Goal: Task Accomplishment & Management: Manage account settings

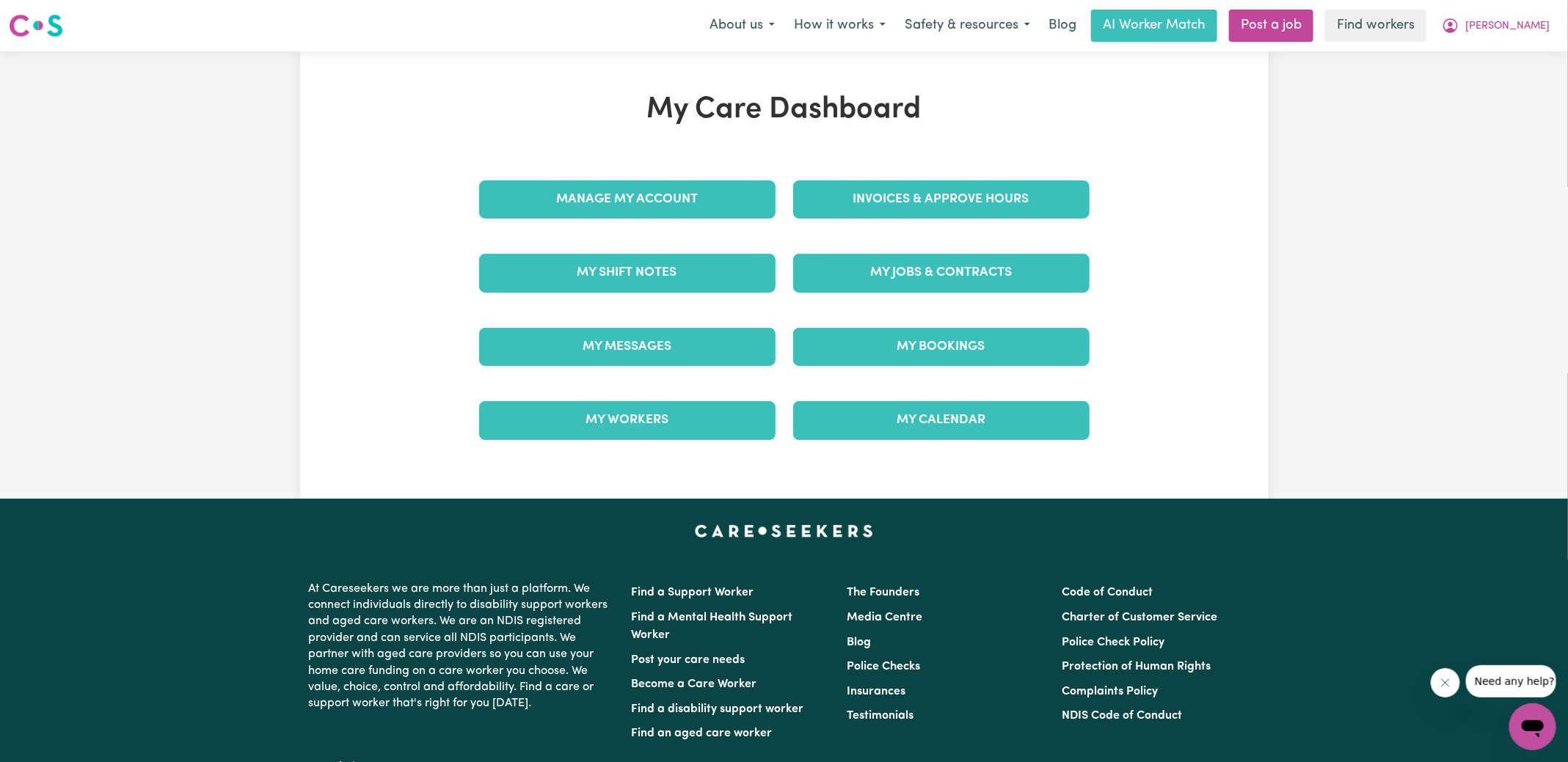
click at [892, 198] on div "Invoices & Approve Hours" at bounding box center [941, 199] width 314 height 73
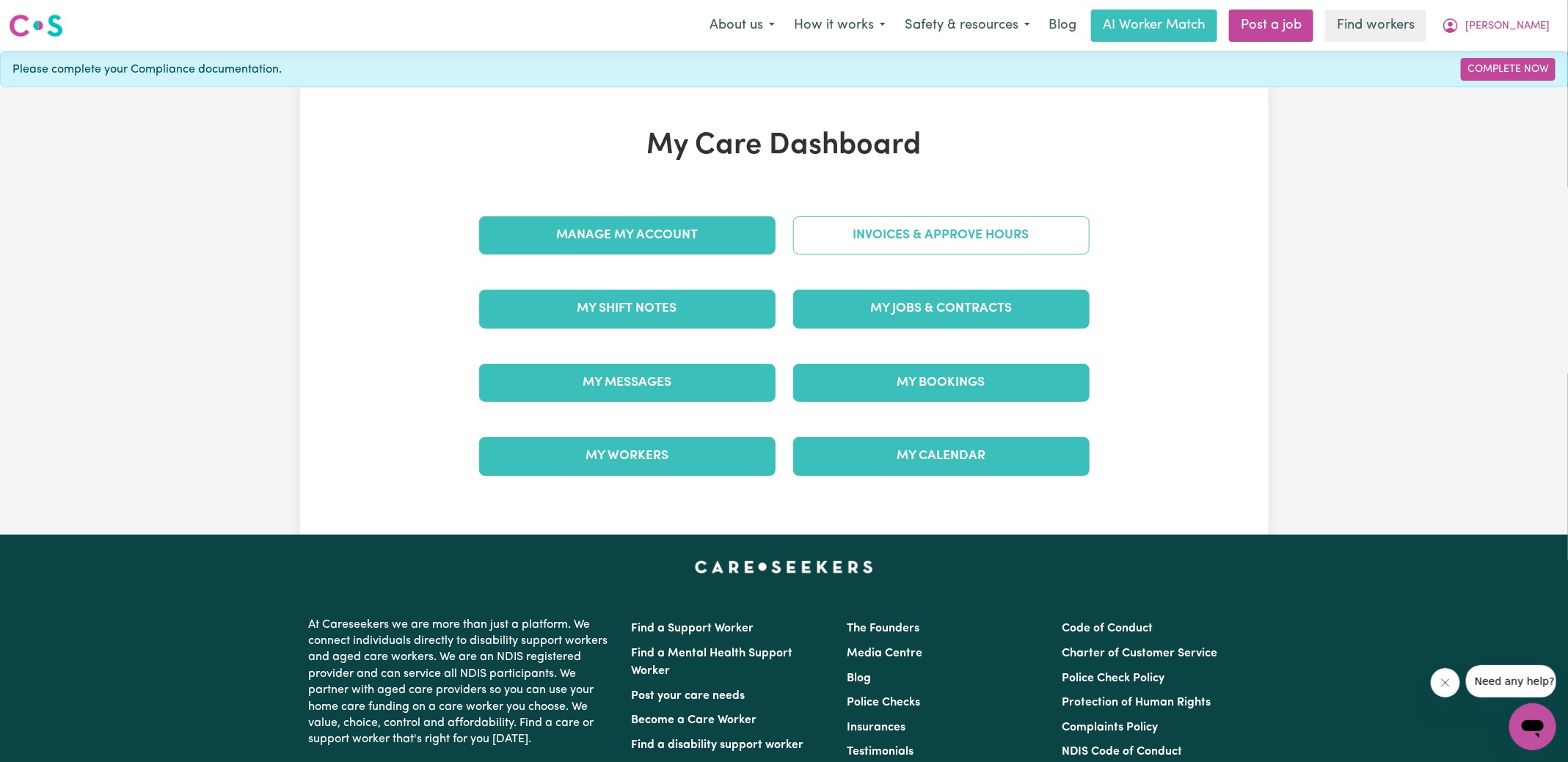
click at [933, 237] on link "Invoices & Approve Hours" at bounding box center [941, 235] width 296 height 38
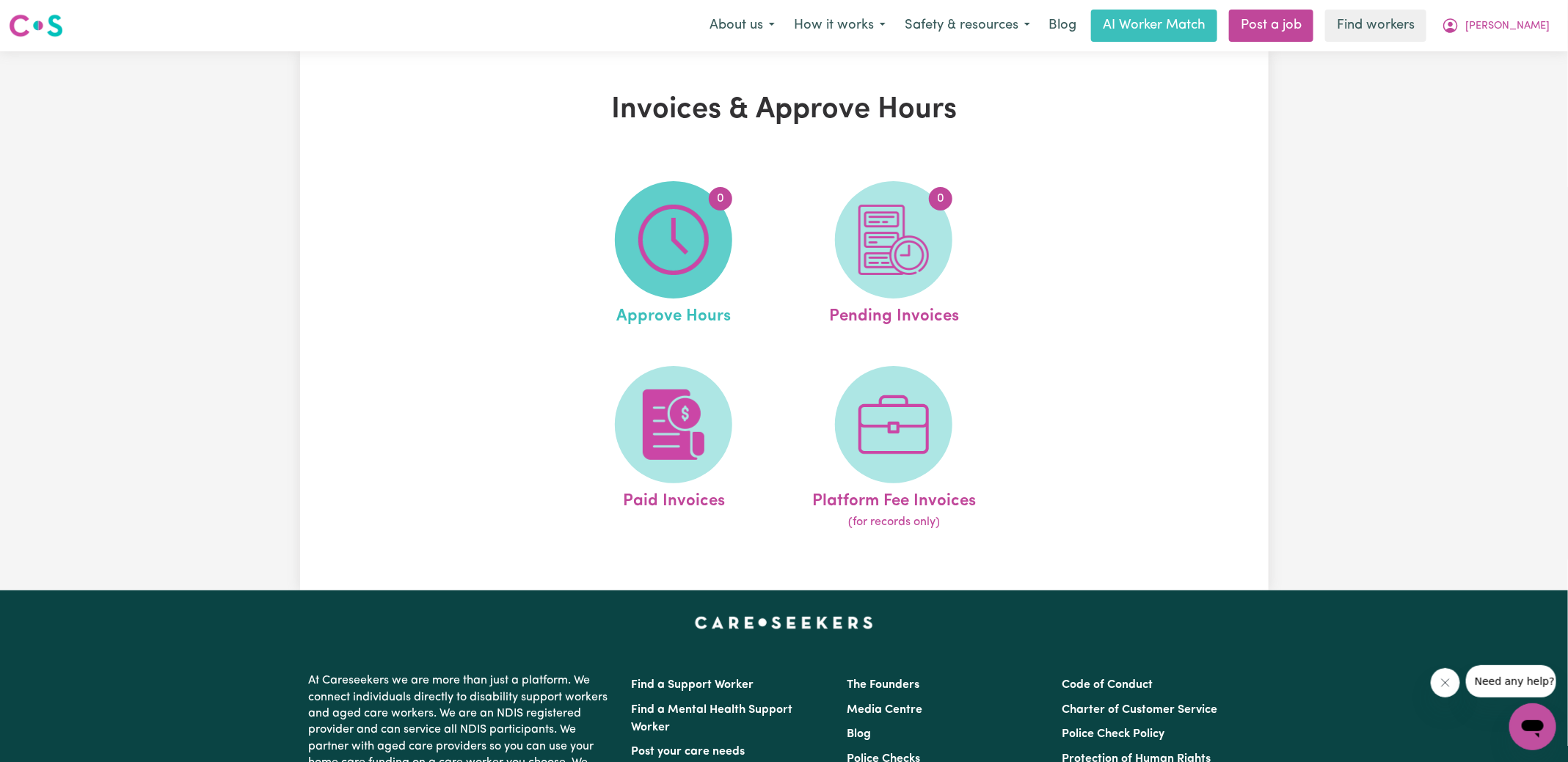
click at [637, 259] on span "0" at bounding box center [674, 240] width 117 height 117
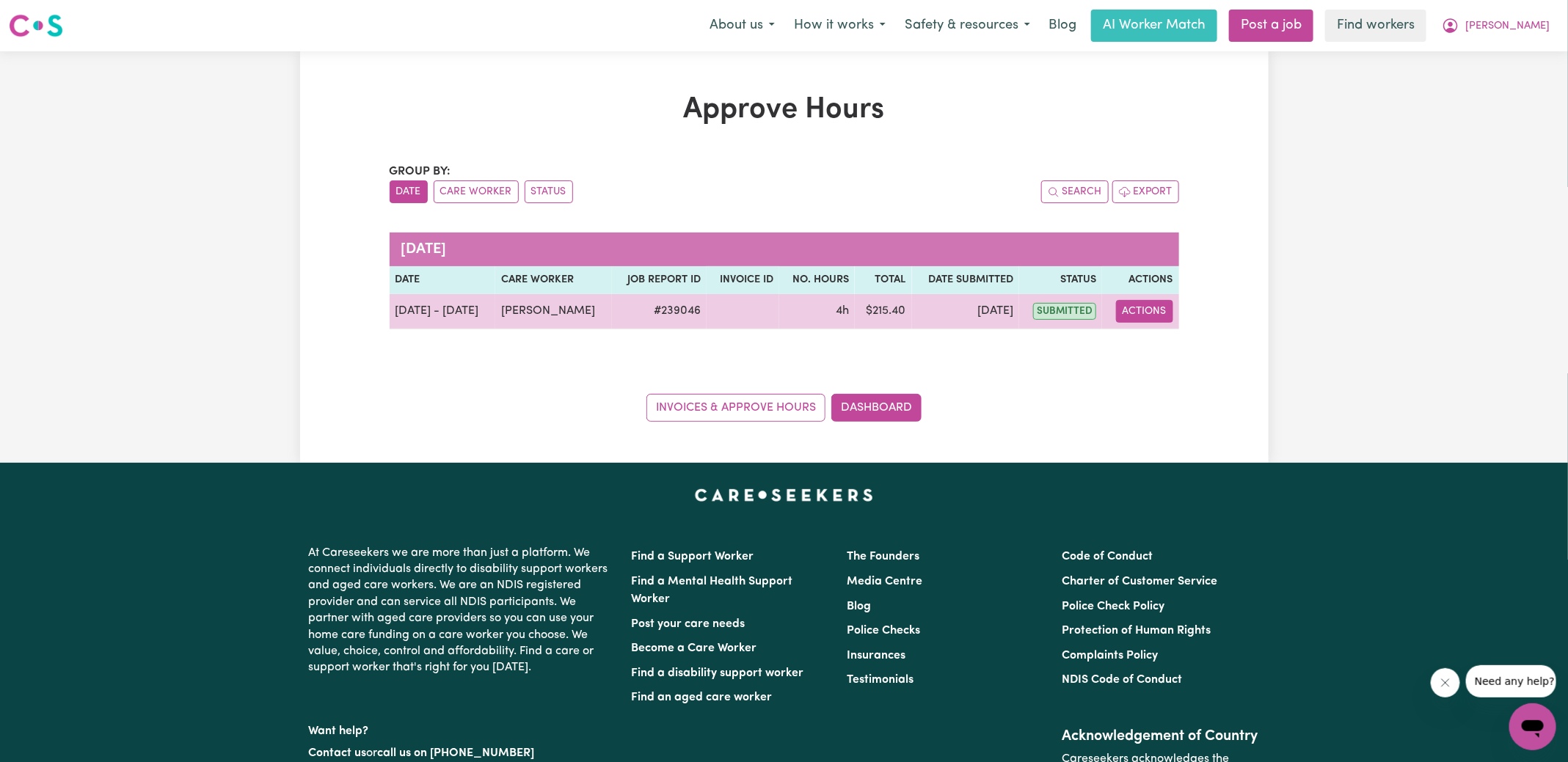
click at [1138, 310] on button "Actions" at bounding box center [1144, 311] width 57 height 23
click at [1146, 339] on link "View Job Report" at bounding box center [1177, 345] width 125 height 29
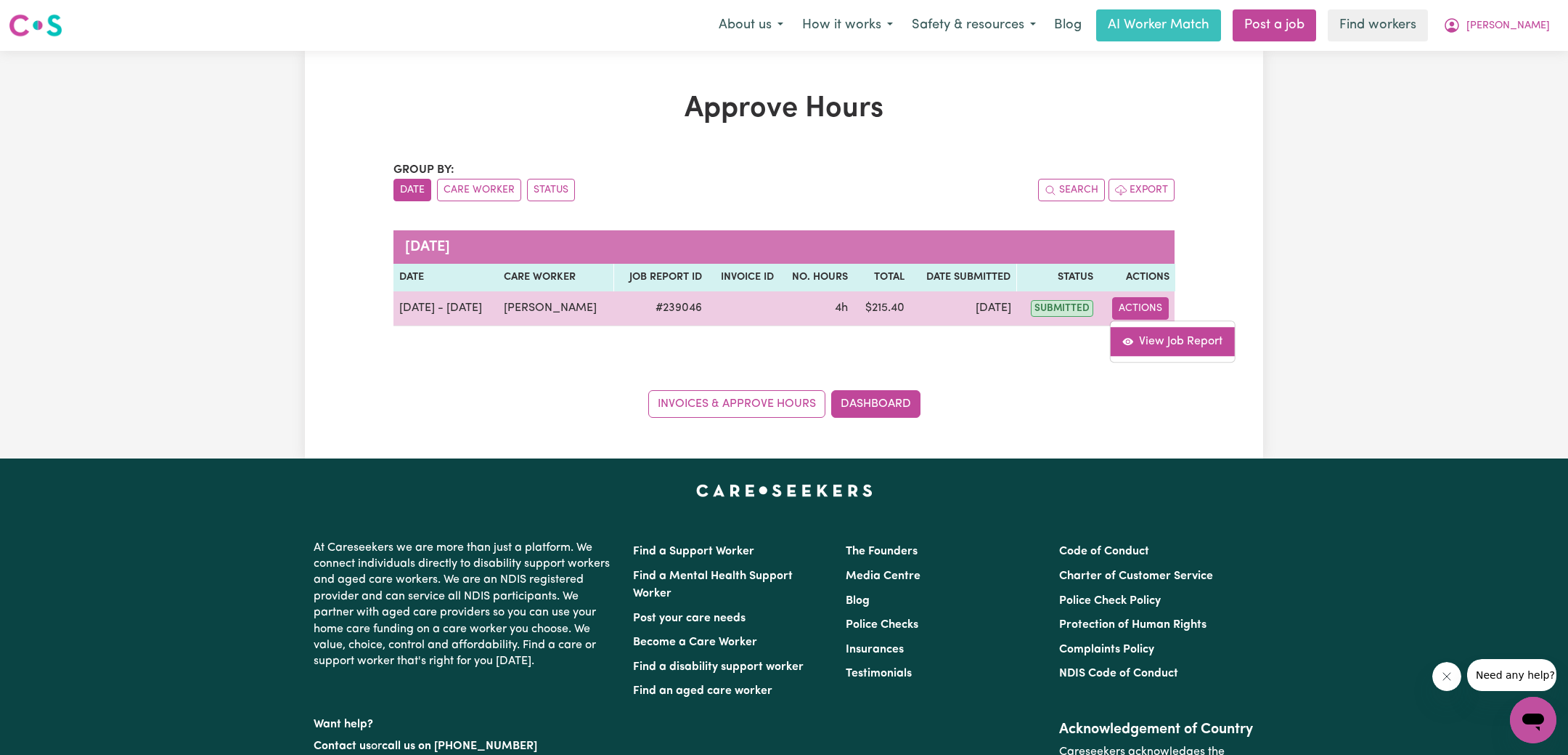
select select "pm"
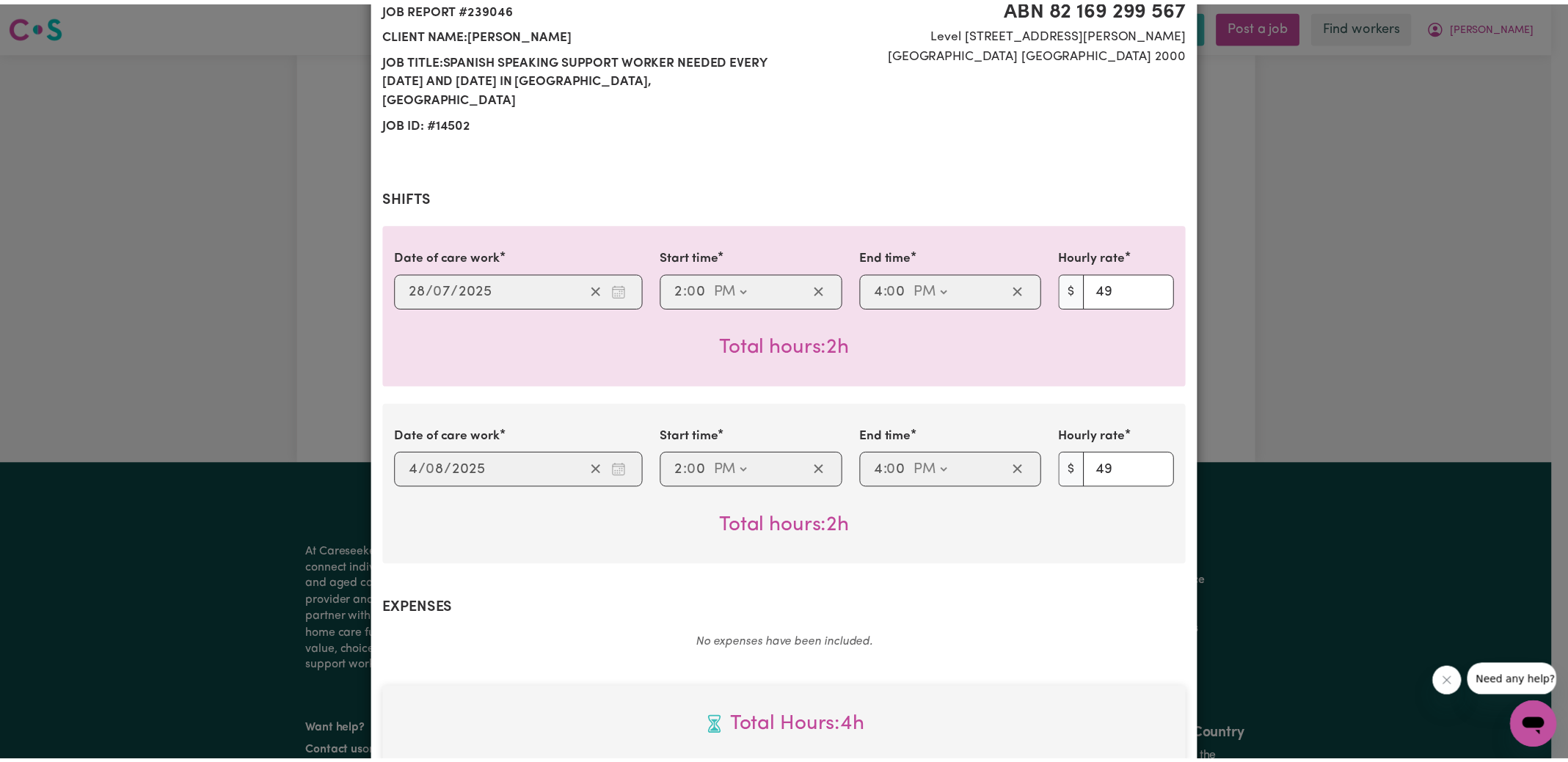
scroll to position [564, 0]
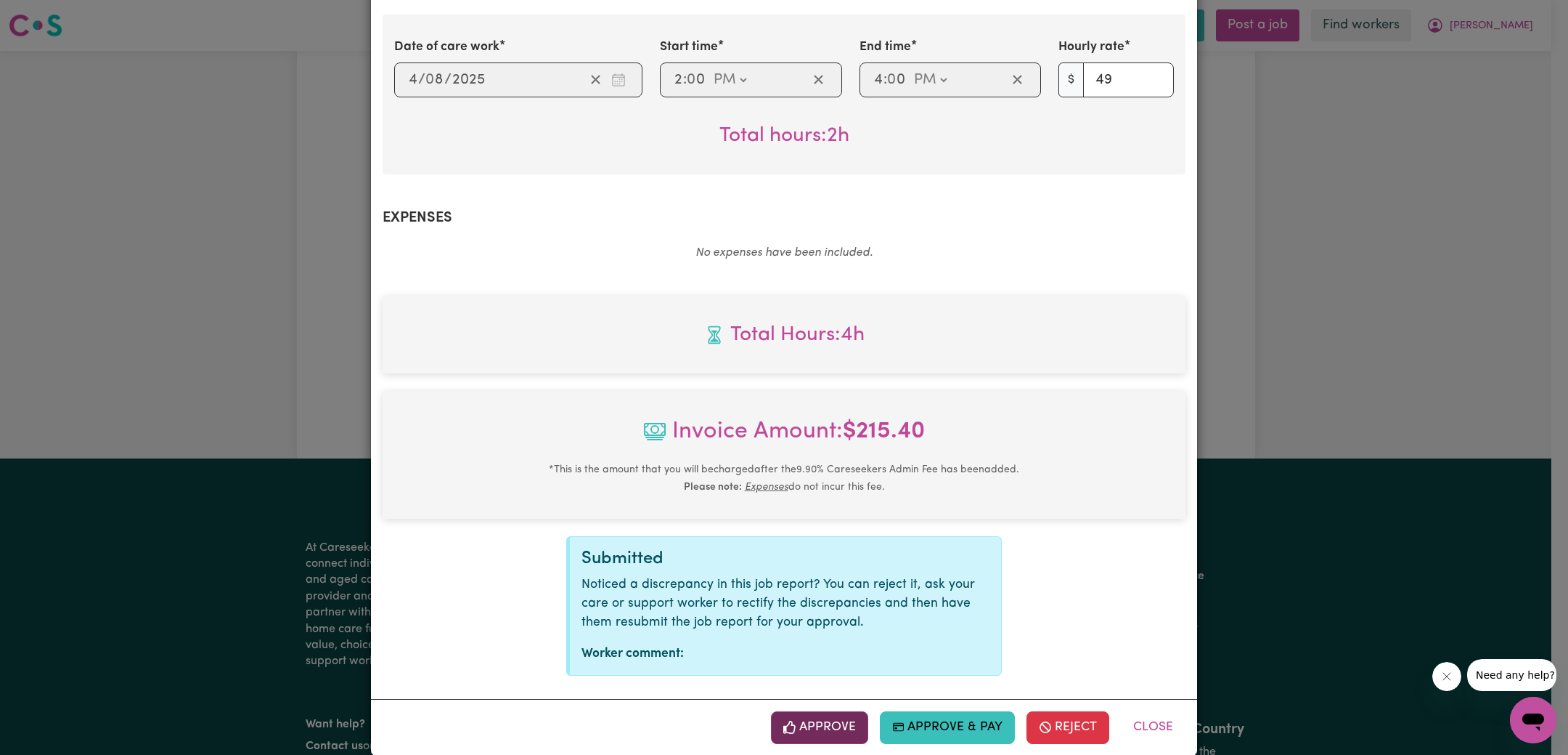
click at [819, 711] on button "Approve" at bounding box center [819, 728] width 97 height 32
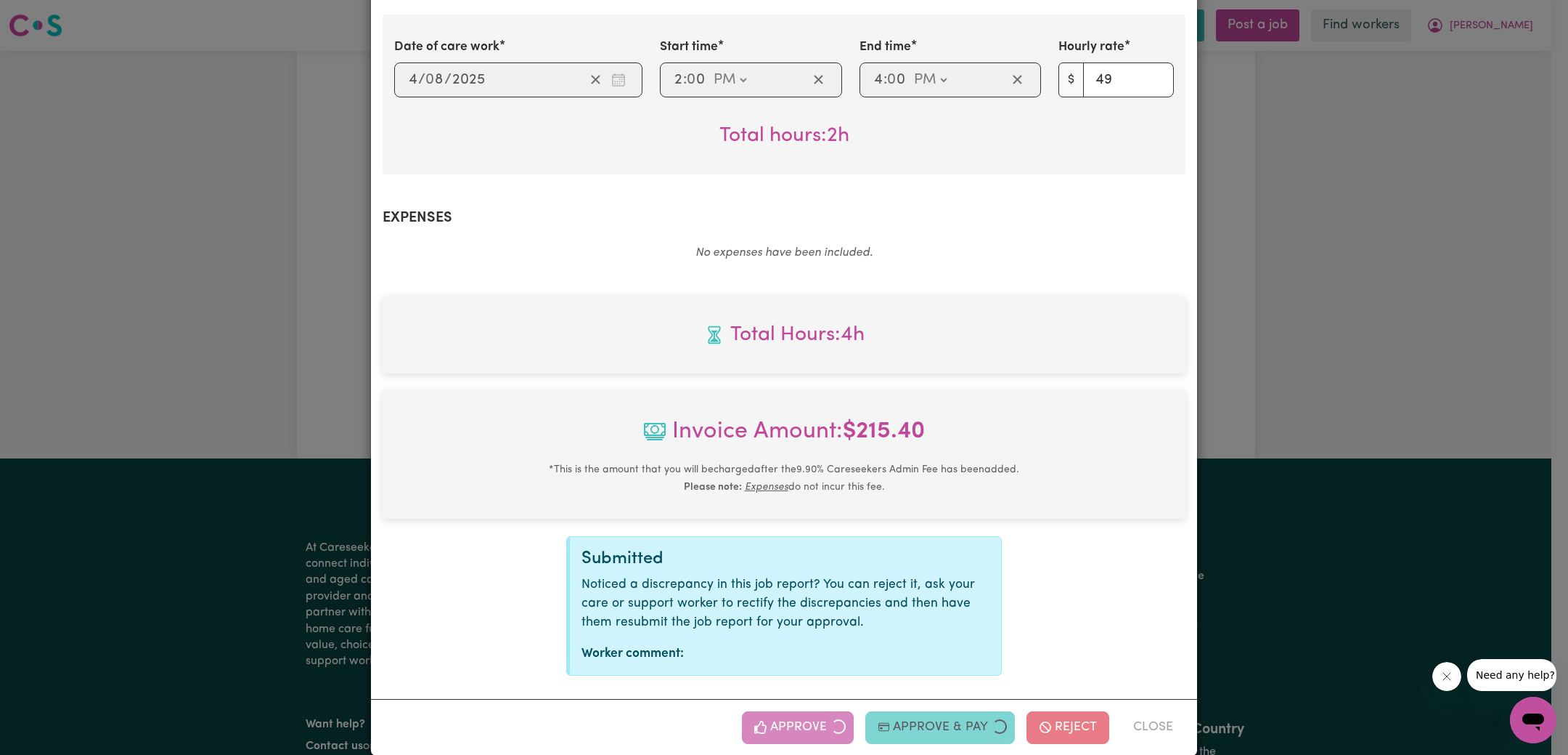
click at [1357, 510] on div "Job Report # 239046 - [PERSON_NAME] Munyao Summary Job report # 239046 Client n…" at bounding box center [784, 377] width 1568 height 755
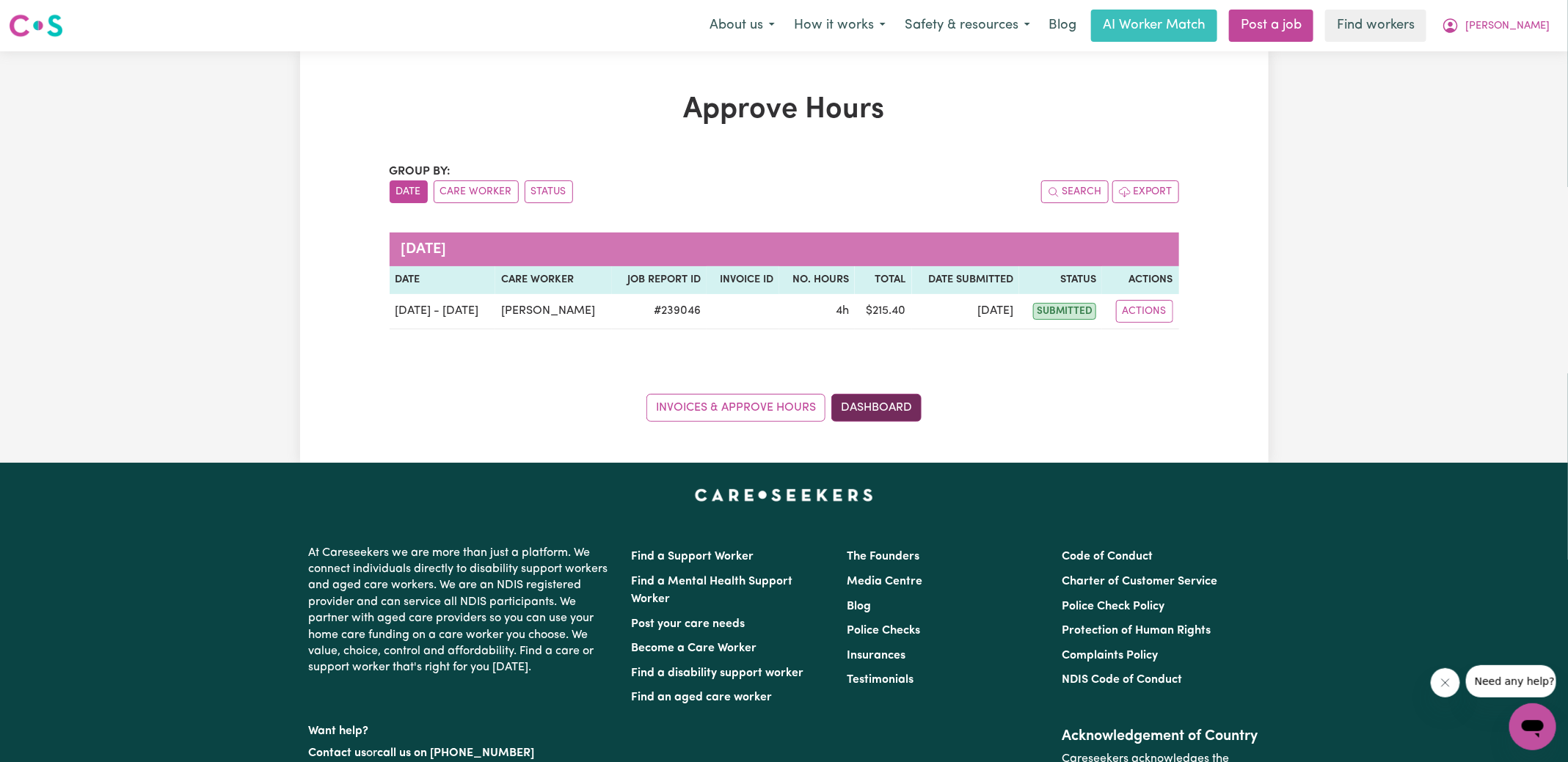
click at [890, 396] on link "Dashboard" at bounding box center [876, 407] width 90 height 28
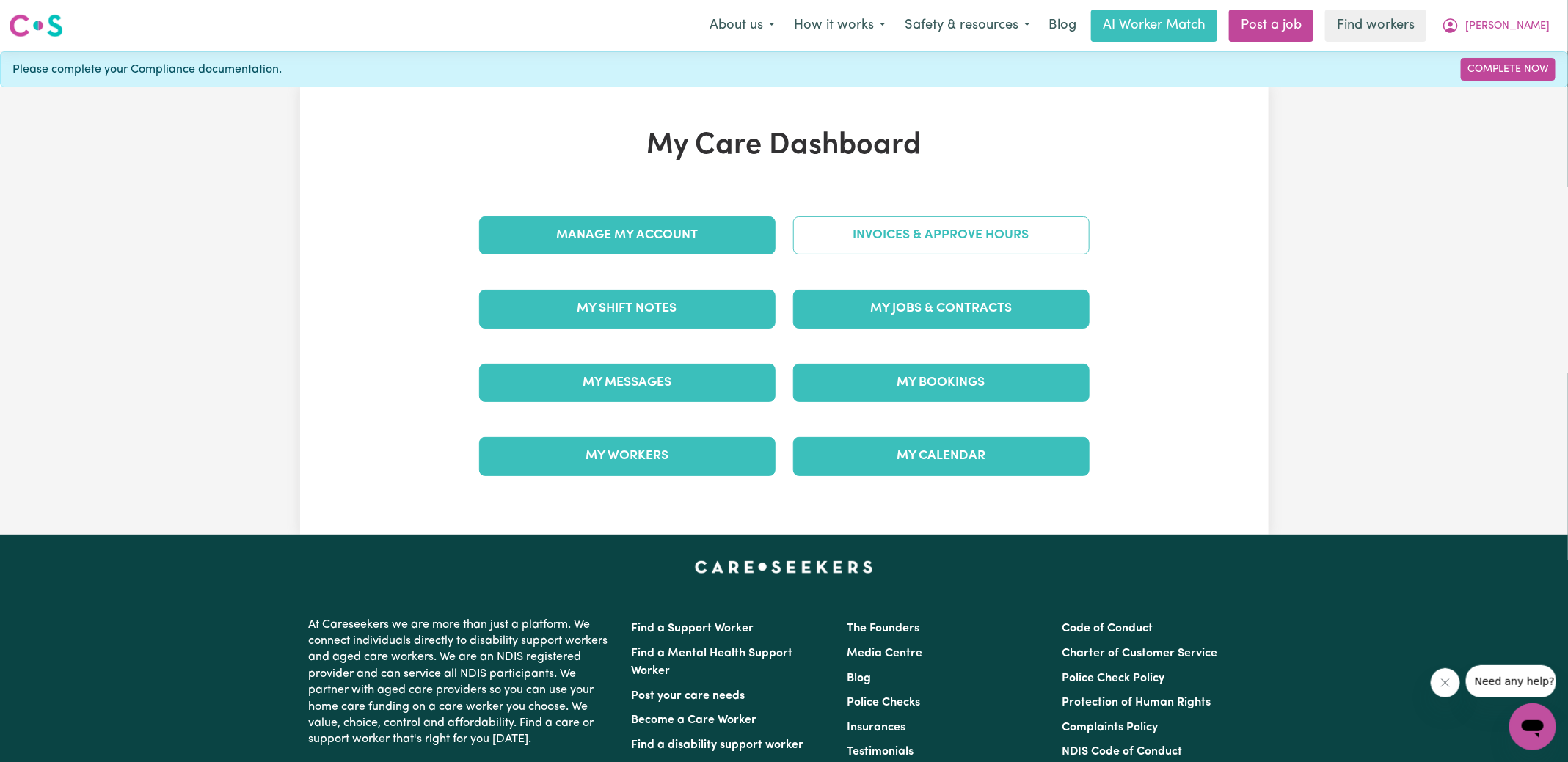
click at [881, 220] on link "Invoices & Approve Hours" at bounding box center [941, 235] width 296 height 38
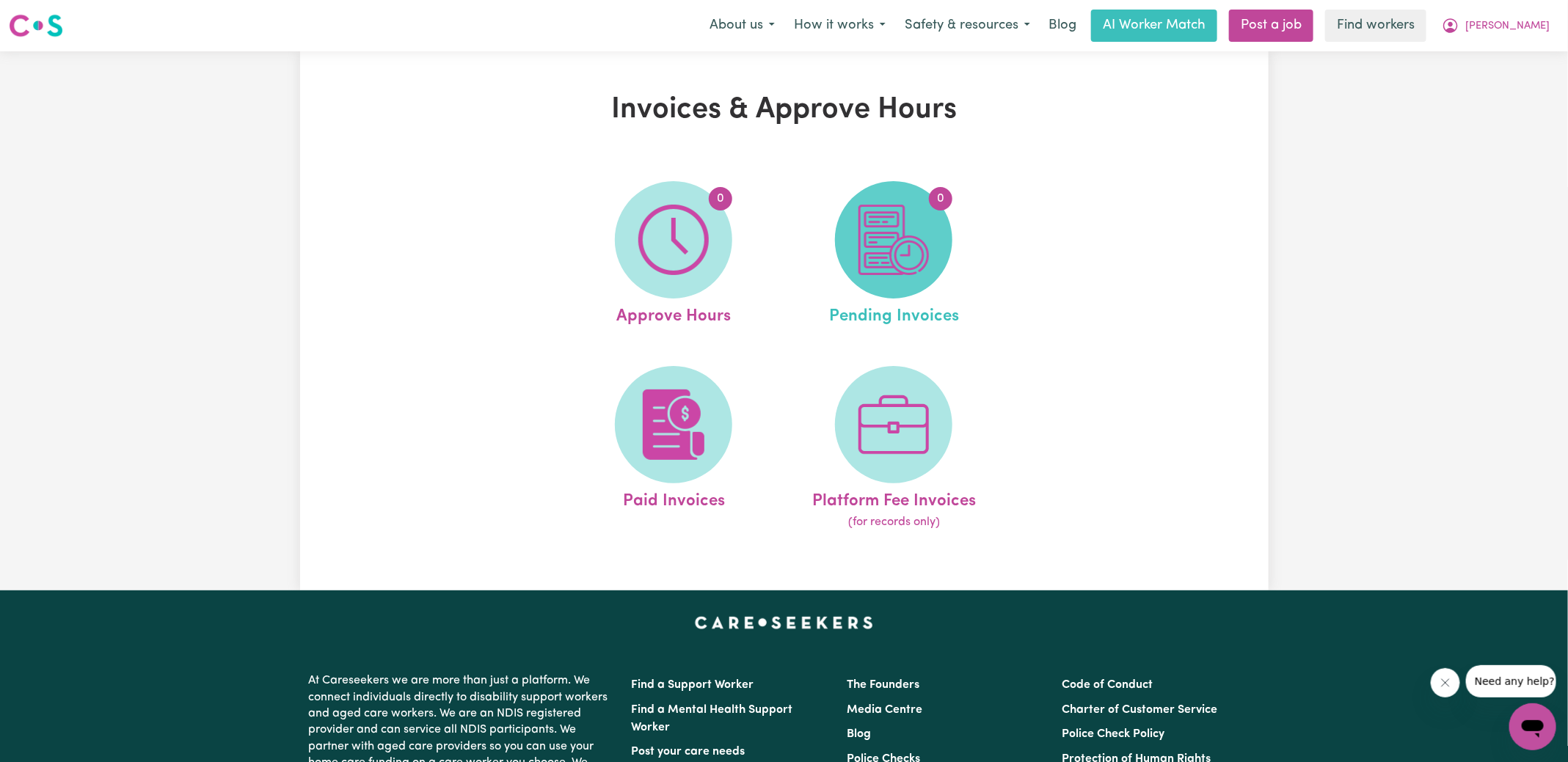
click at [880, 230] on img at bounding box center [893, 240] width 71 height 71
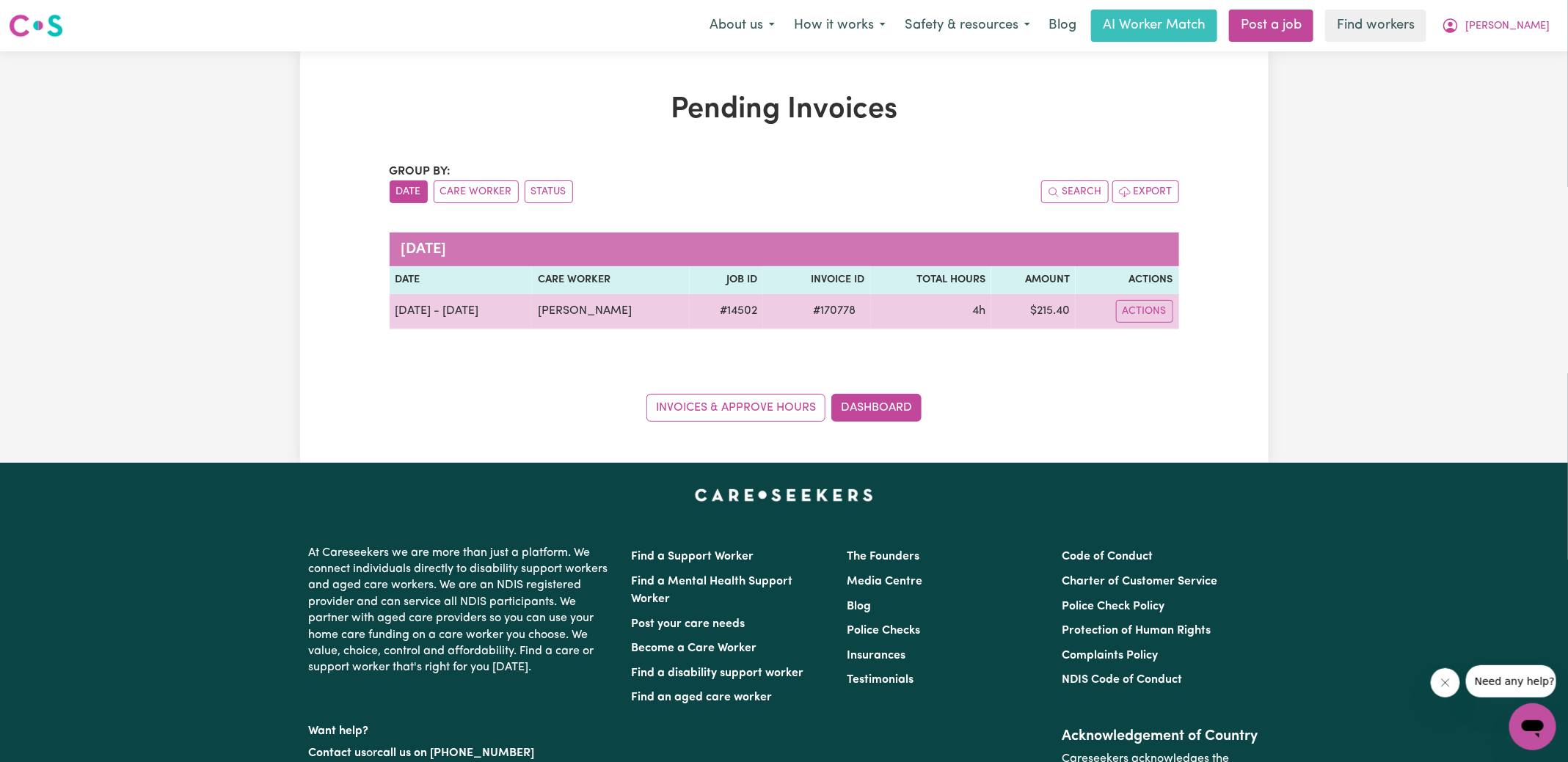
click at [857, 309] on span "# 170778" at bounding box center [835, 311] width 60 height 18
copy span "170778"
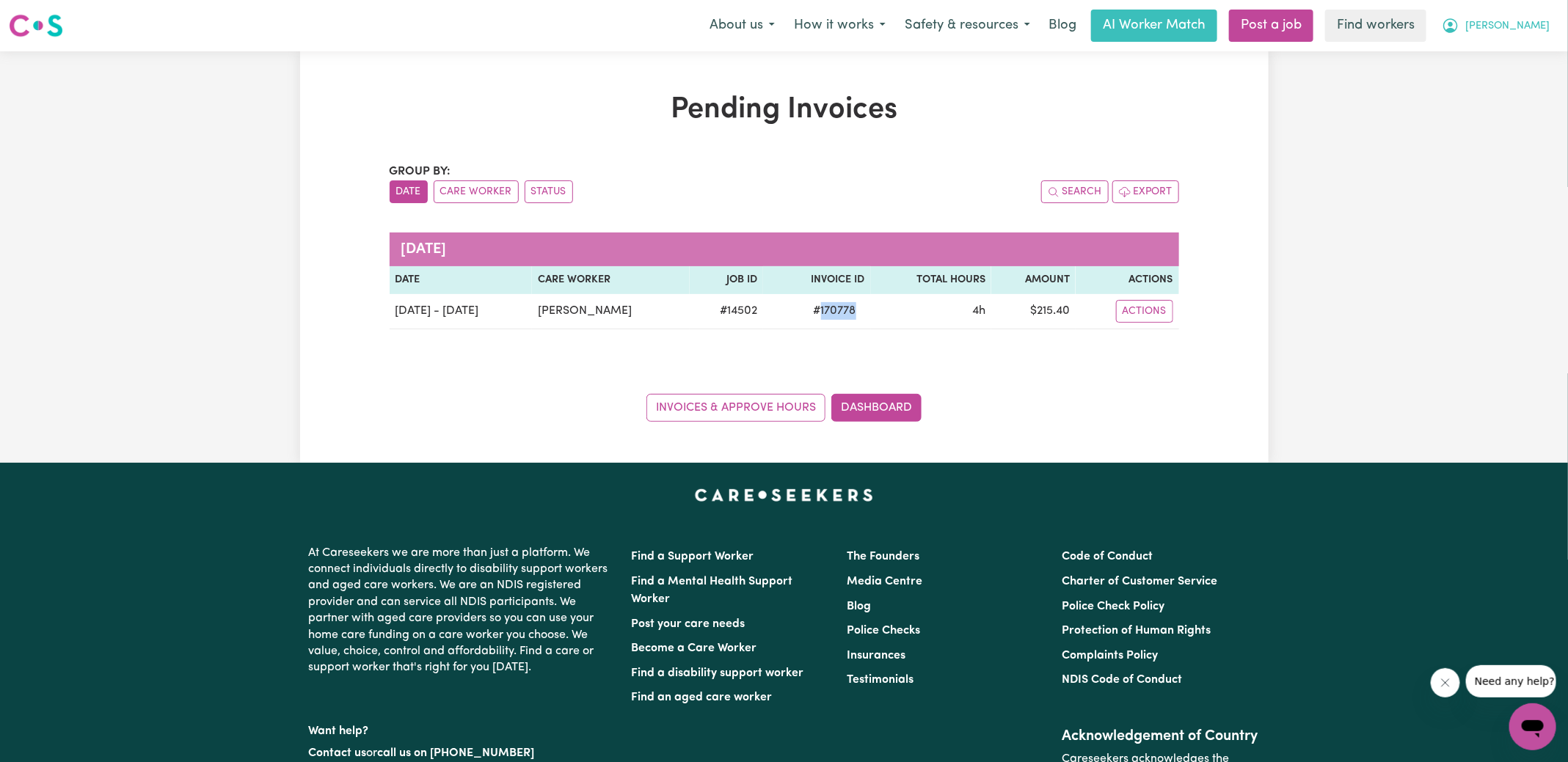
click at [1459, 24] on icon "My Account" at bounding box center [1451, 26] width 18 height 18
click at [1483, 76] on link "Logout" at bounding box center [1500, 85] width 116 height 28
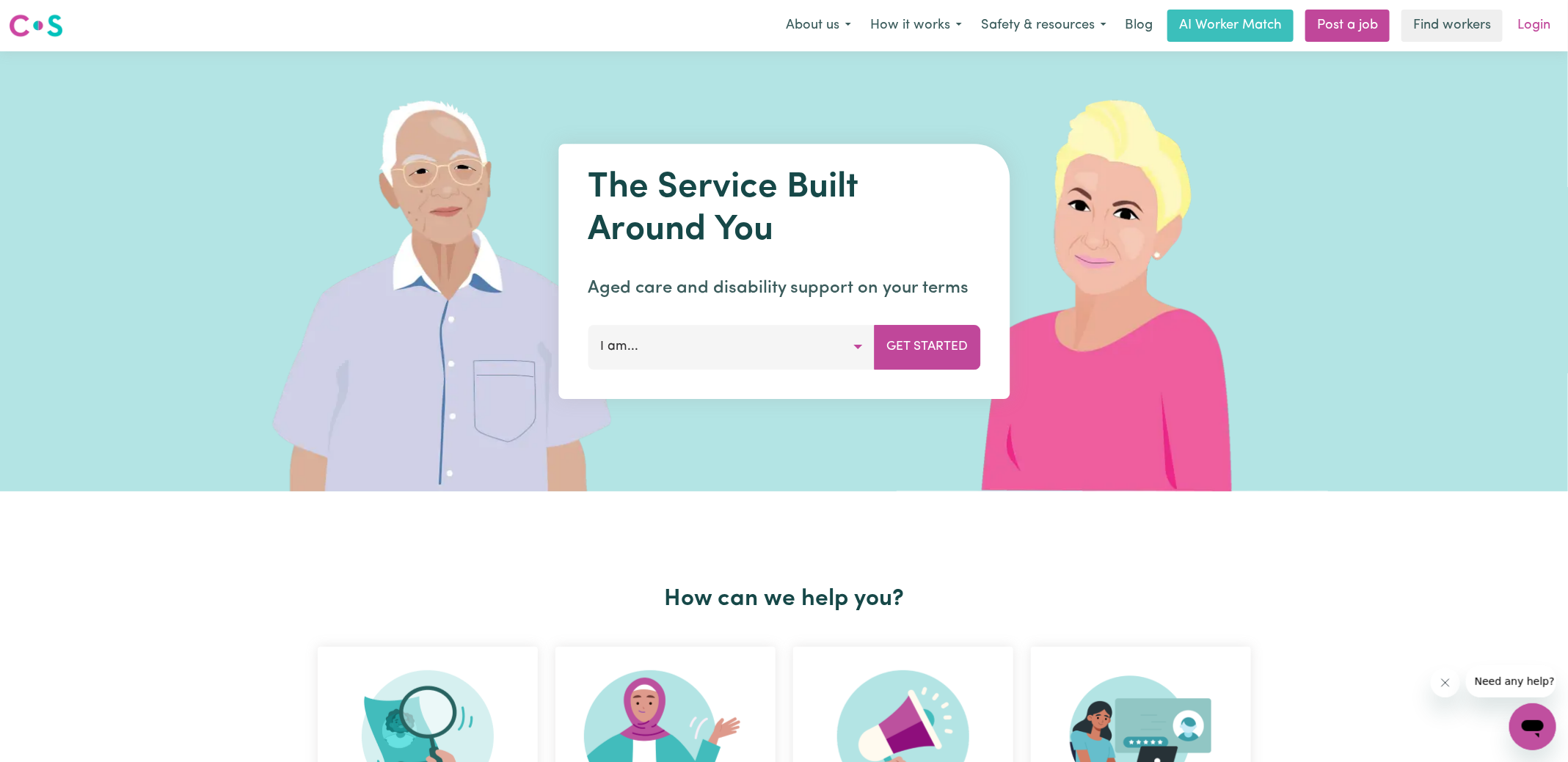
click at [1520, 29] on link "Login" at bounding box center [1534, 26] width 50 height 33
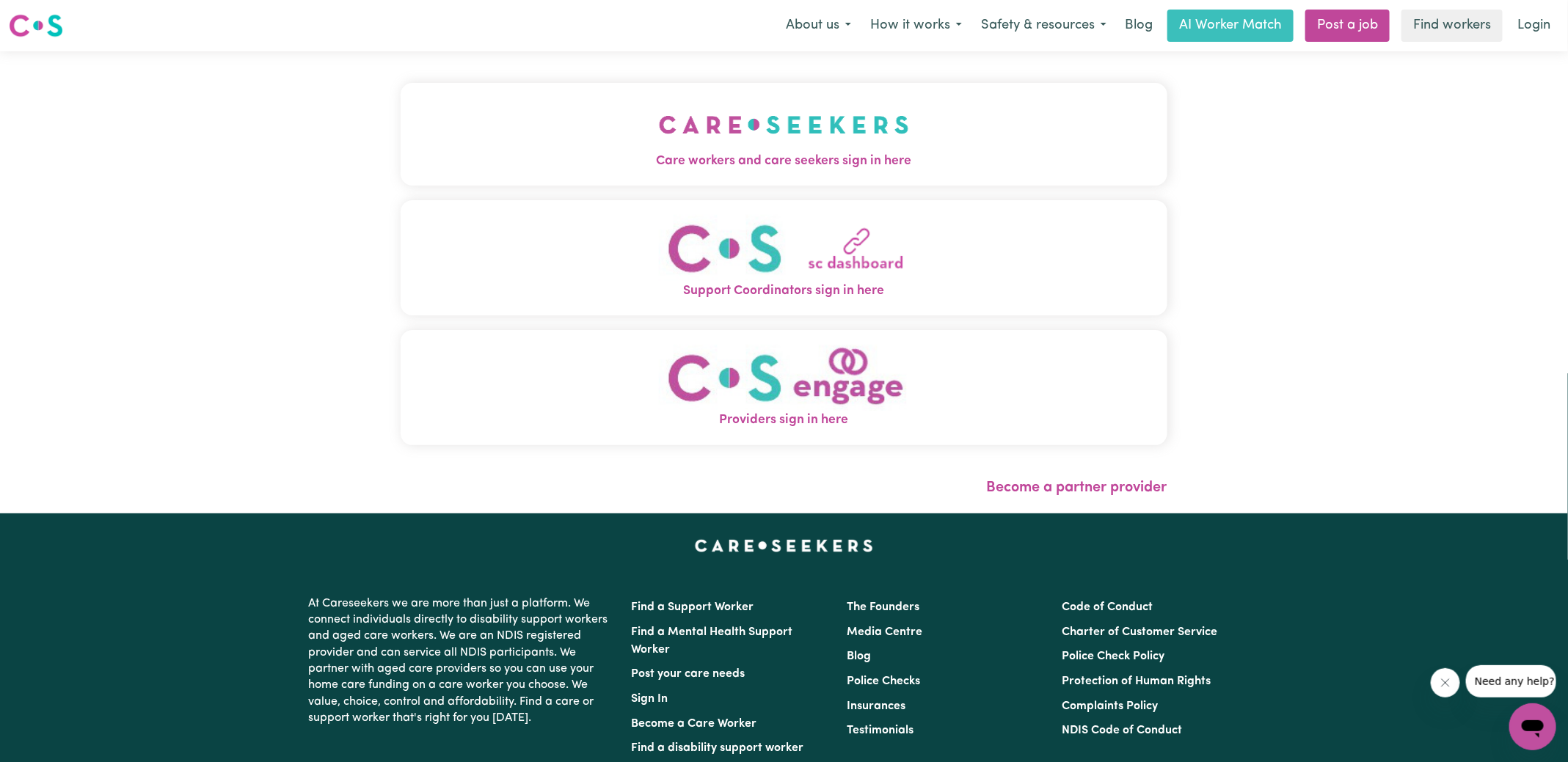
click at [689, 158] on span "Care workers and care seekers sign in here" at bounding box center [784, 161] width 767 height 19
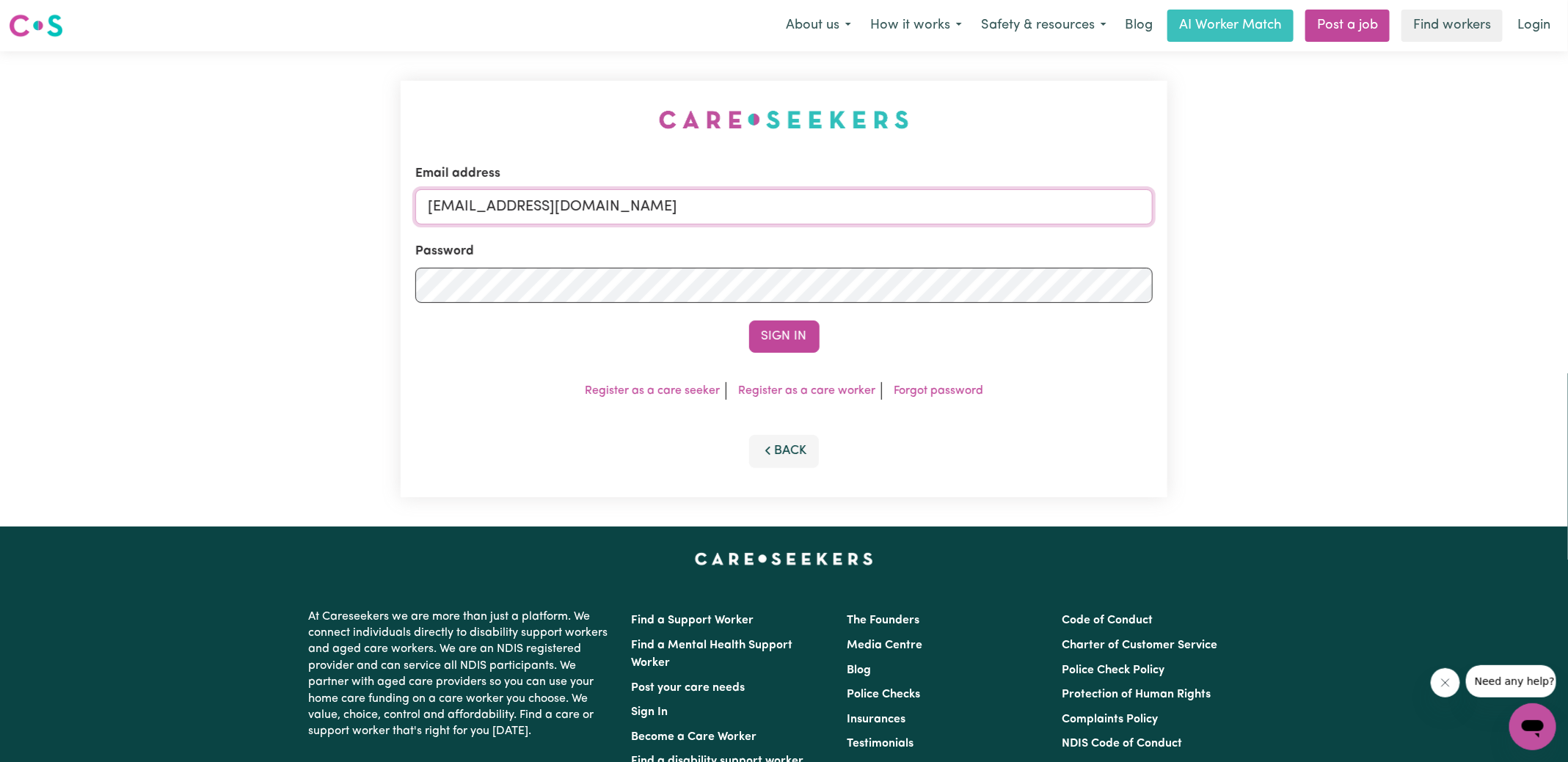
click at [1018, 271] on form "Email address [EMAIL_ADDRESS][DOMAIN_NAME] Password Sign In" at bounding box center [784, 259] width 737 height 189
type input "[EMAIL_ADDRESS][DOMAIN_NAME]"
click at [749, 320] on button "Sign In" at bounding box center [784, 337] width 71 height 33
